Goal: Information Seeking & Learning: Stay updated

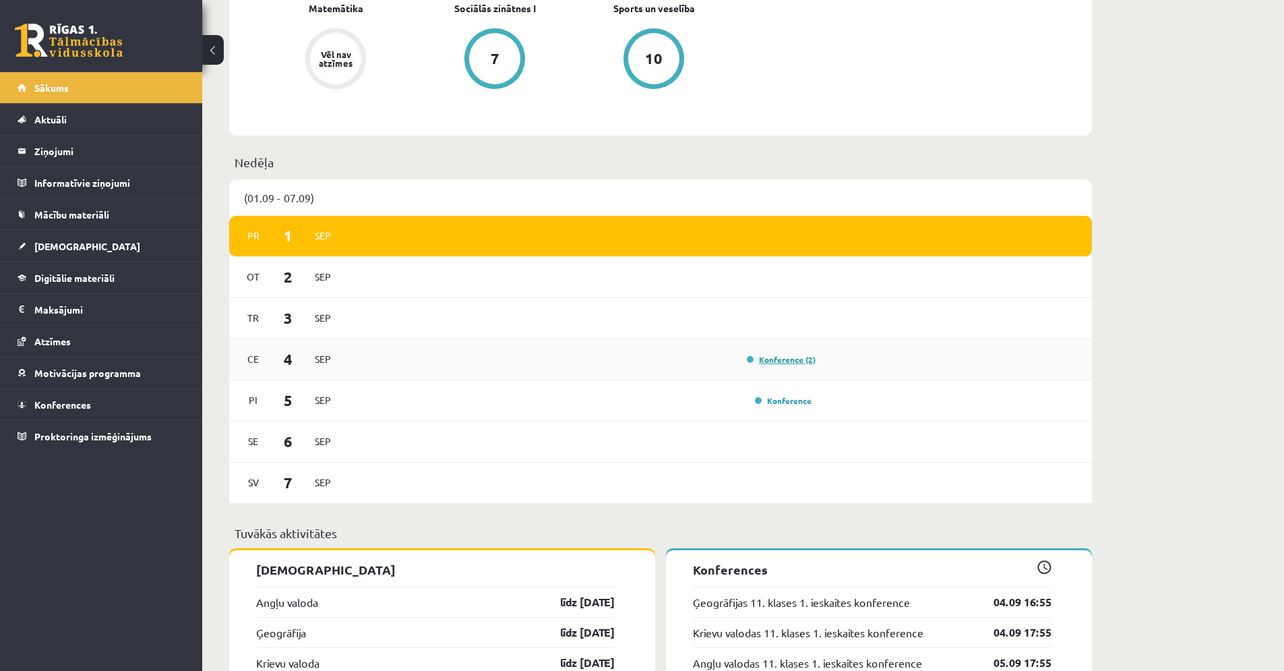
scroll to position [699, 0]
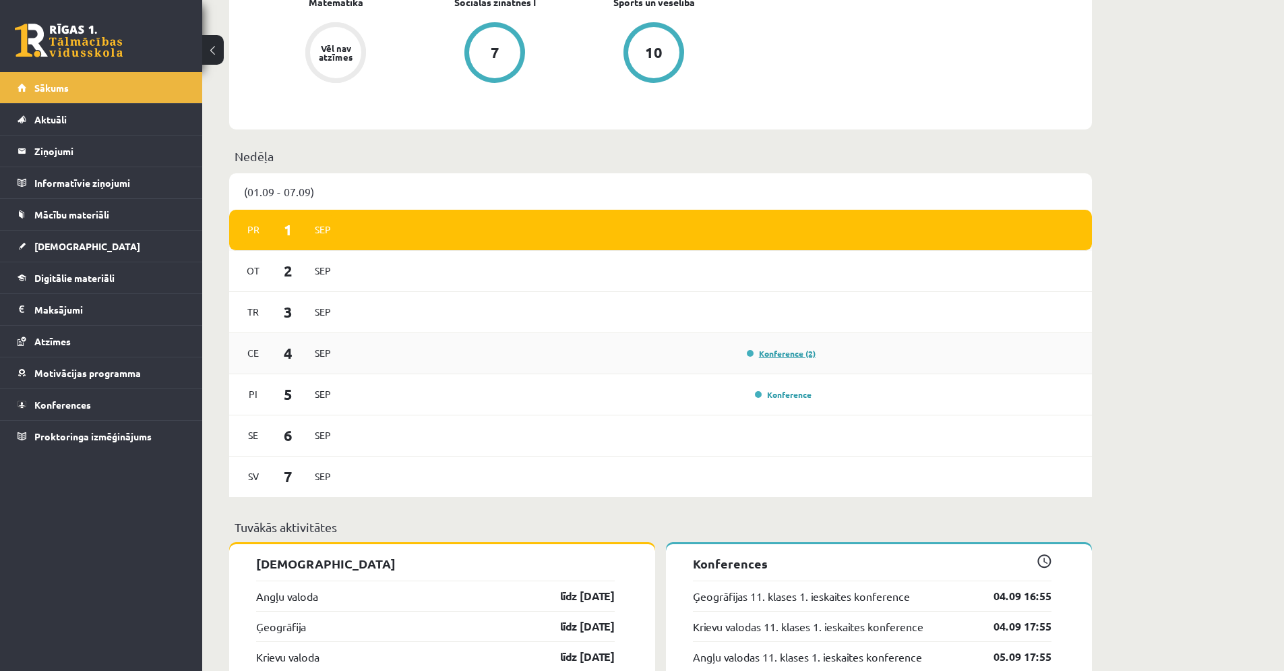
click at [589, 352] on link "Konference (2)" at bounding box center [781, 353] width 69 height 11
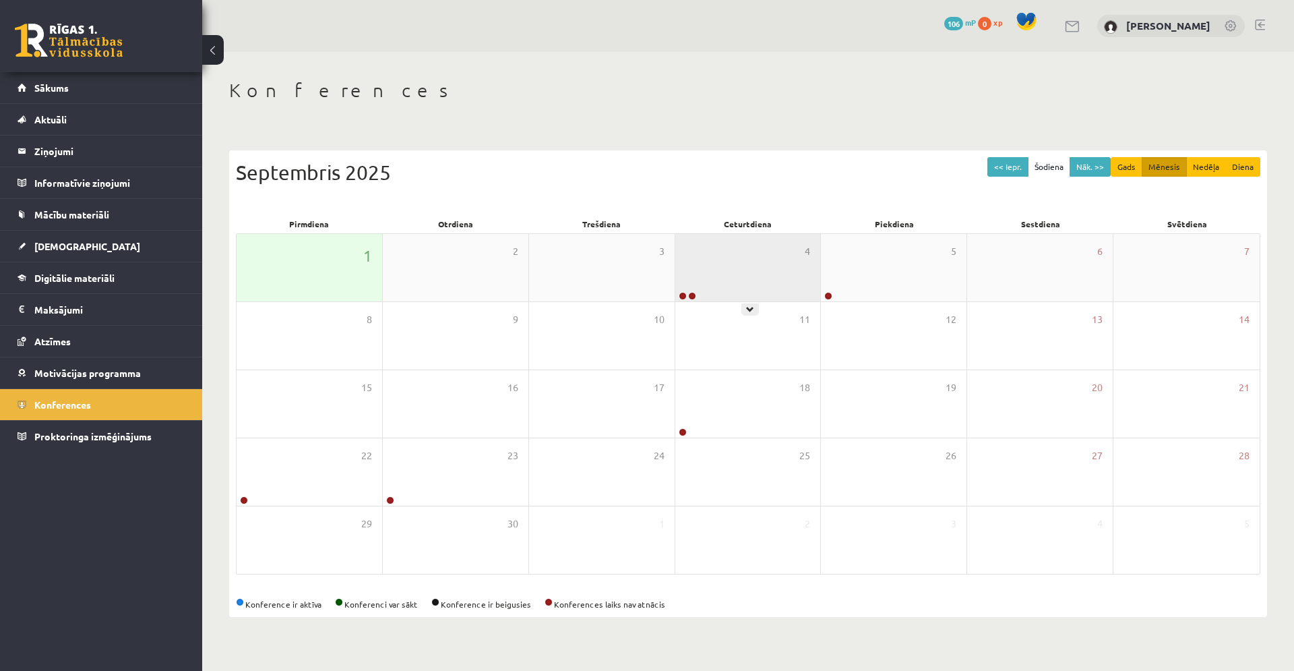
click at [686, 297] on div at bounding box center [686, 296] width 22 height 9
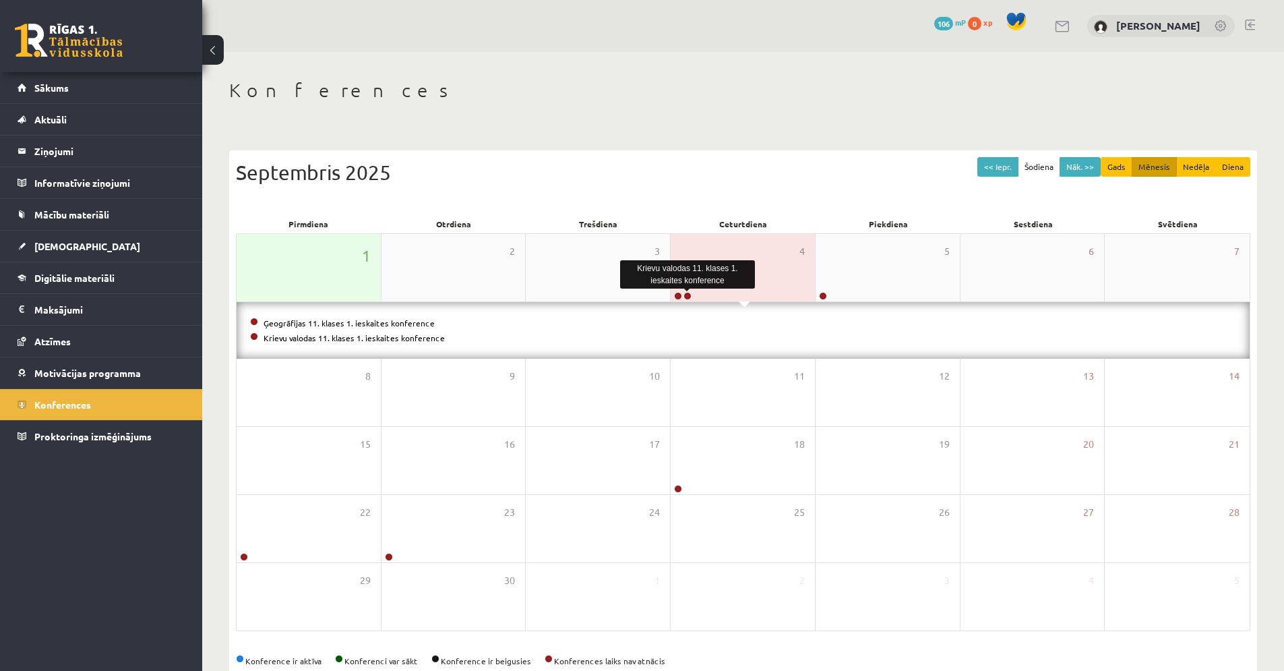
click at [687, 297] on link at bounding box center [687, 296] width 8 height 8
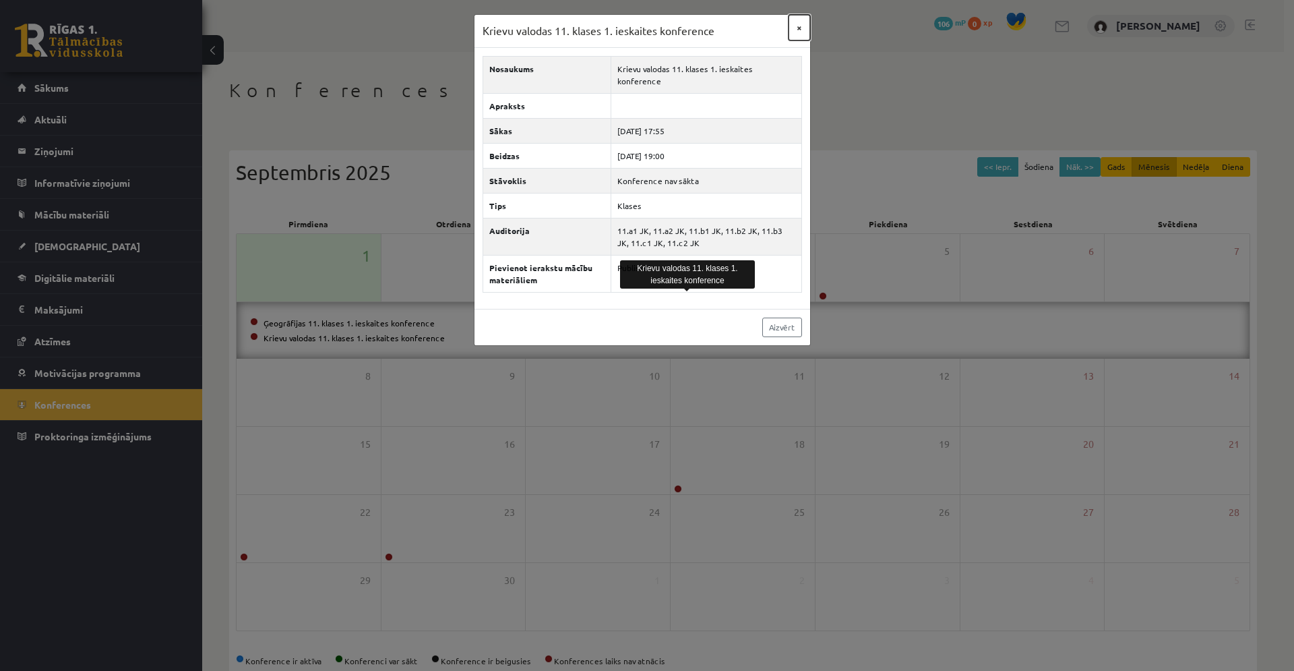
click at [802, 27] on button "×" at bounding box center [799, 28] width 22 height 26
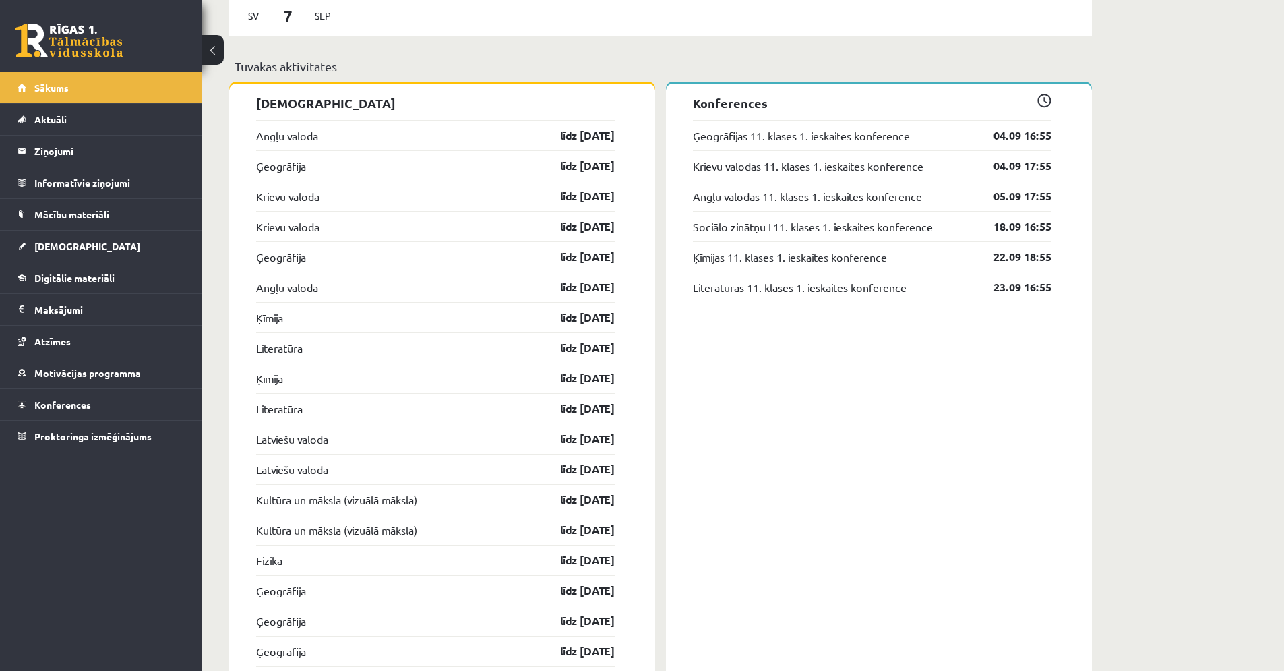
scroll to position [1171, 0]
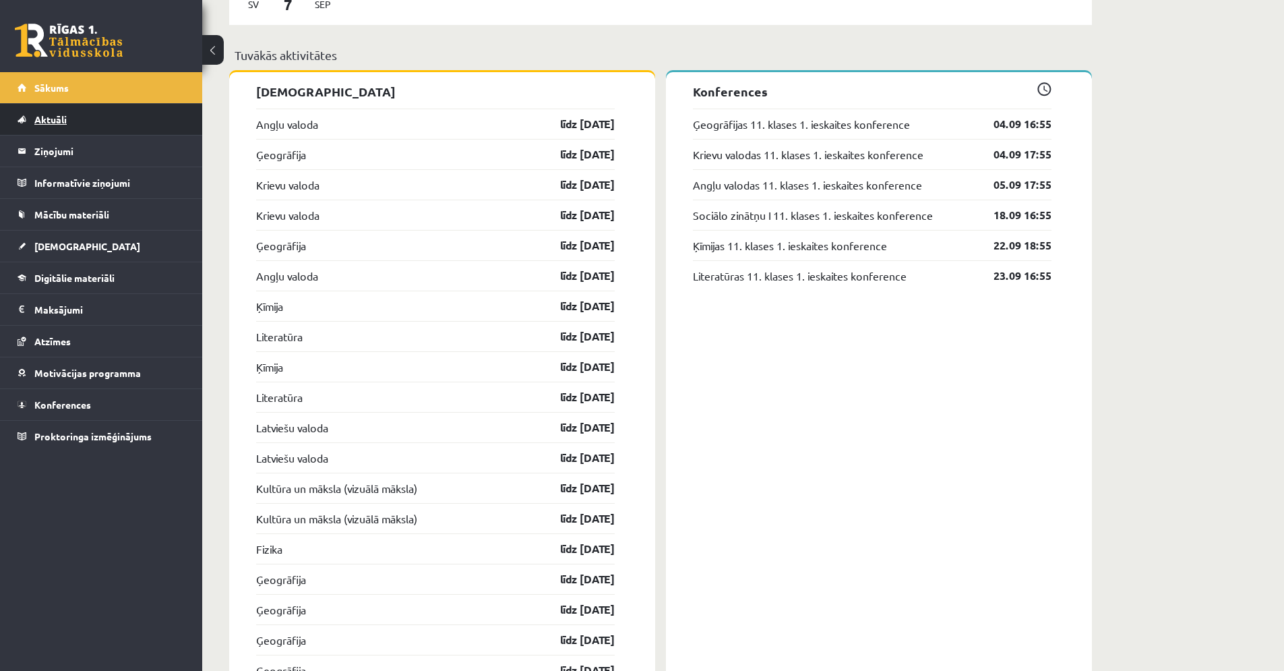
click at [45, 128] on link "Aktuāli" at bounding box center [102, 119] width 168 height 31
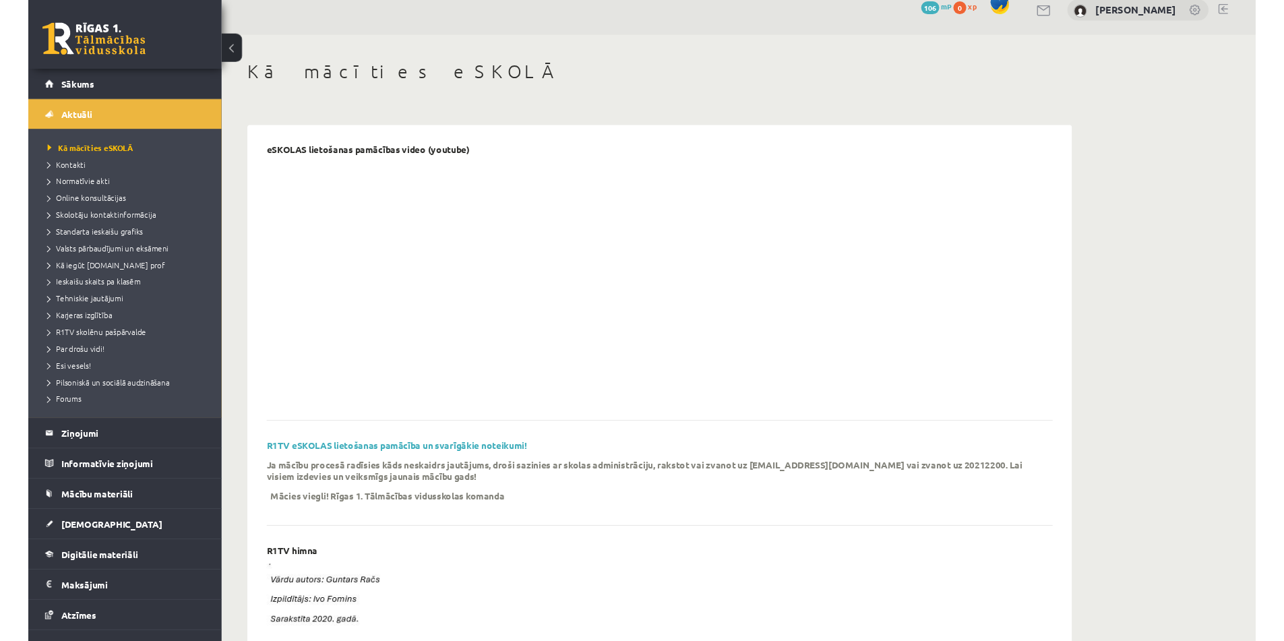
scroll to position [13, 0]
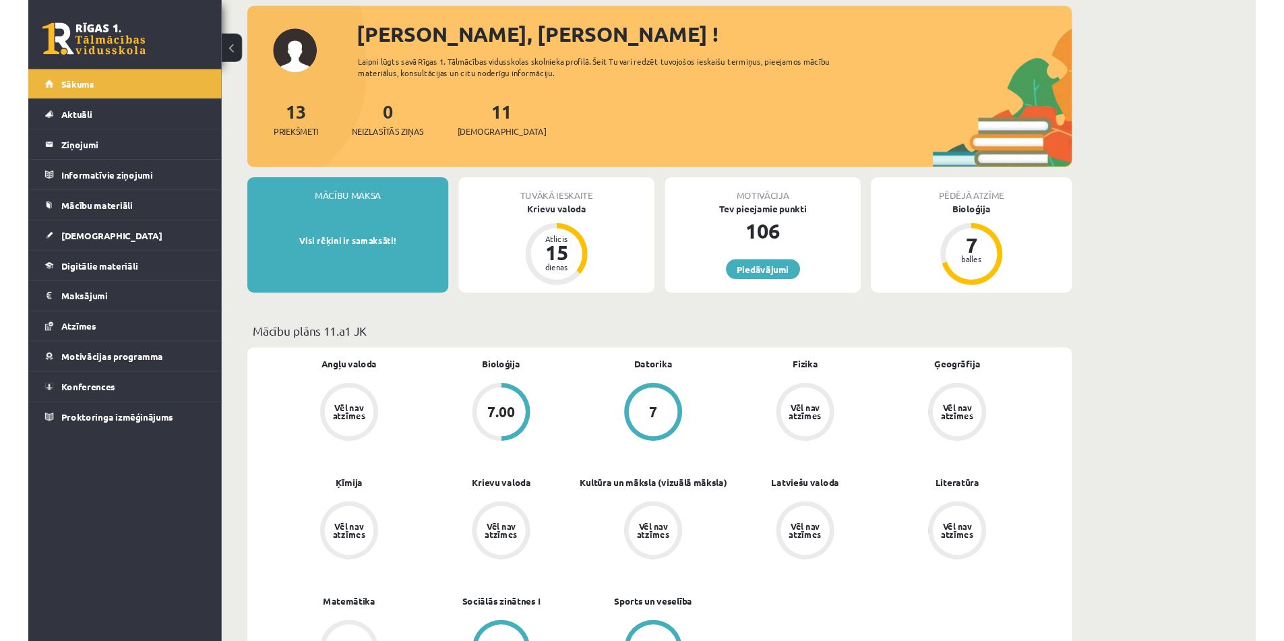
scroll to position [75, 0]
